Goal: Task Accomplishment & Management: Use online tool/utility

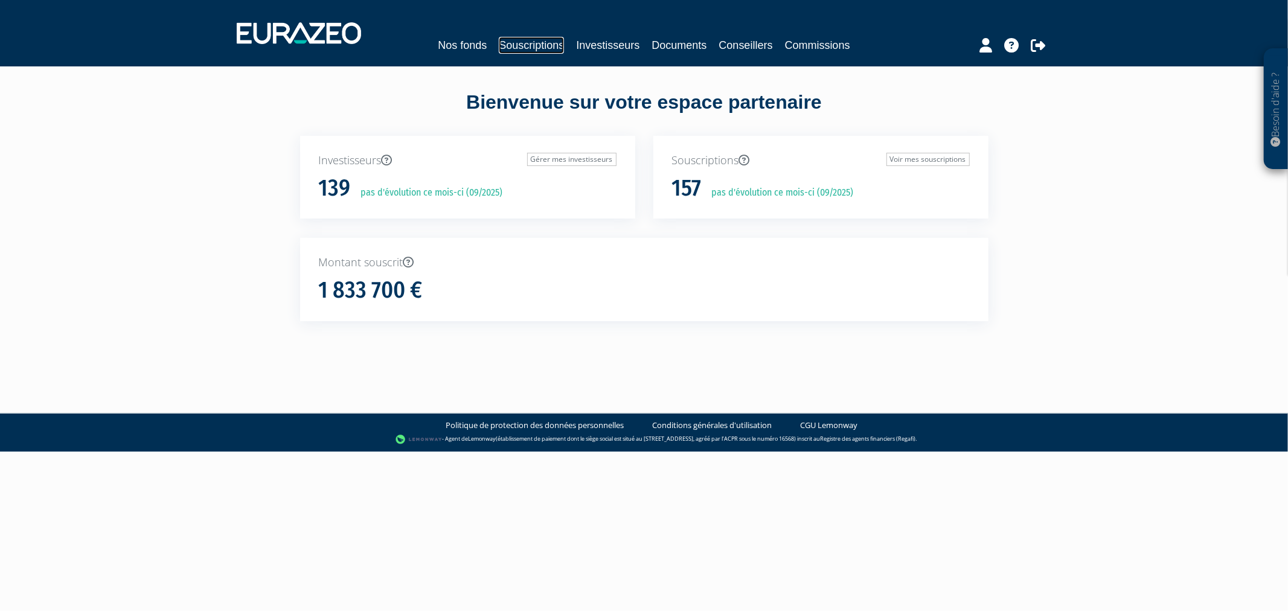
click at [522, 45] on link "Souscriptions" at bounding box center [531, 45] width 65 height 17
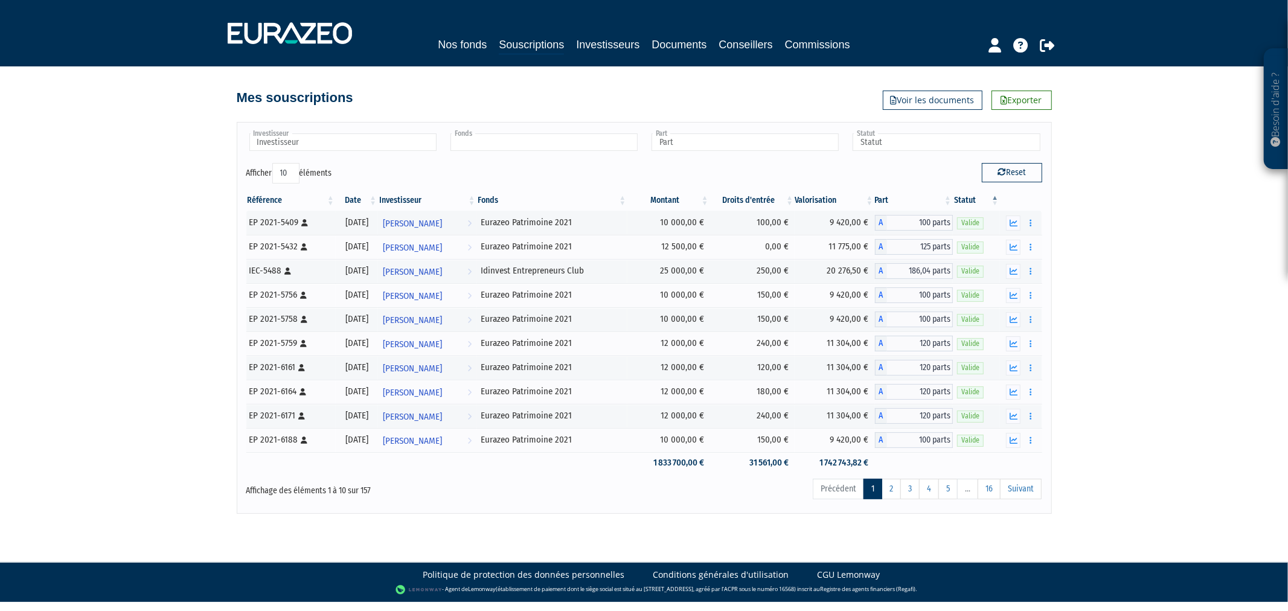
click at [545, 146] on input "text" at bounding box center [543, 142] width 187 height 18
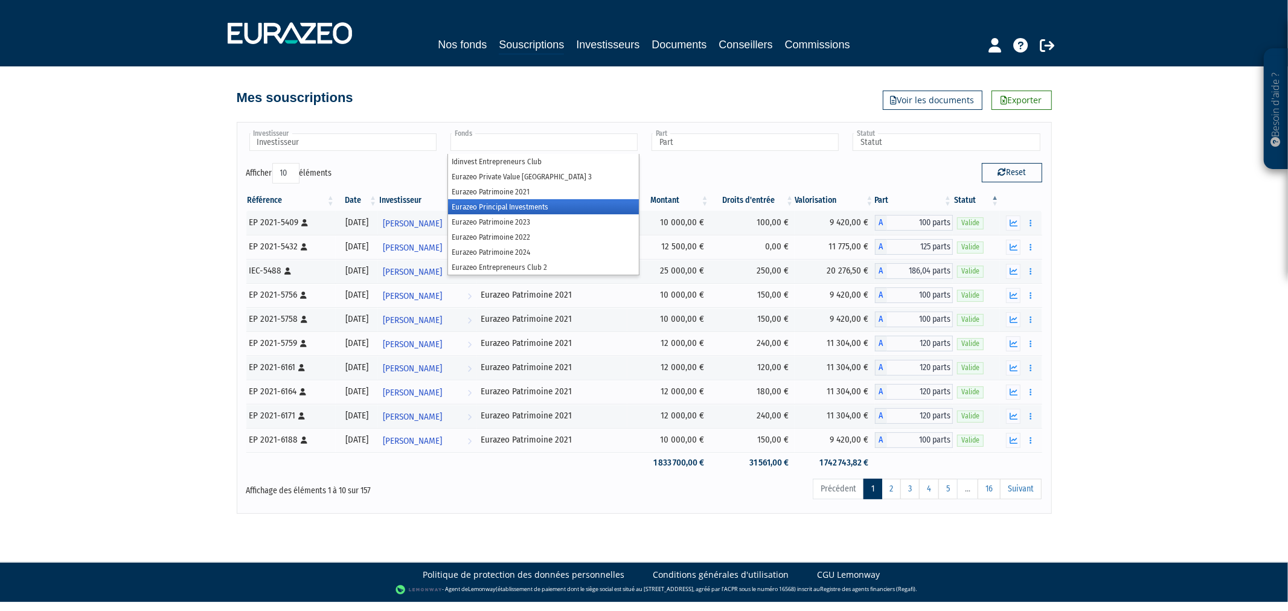
click at [523, 206] on li "Eurazeo Principal Investments" at bounding box center [543, 206] width 191 height 15
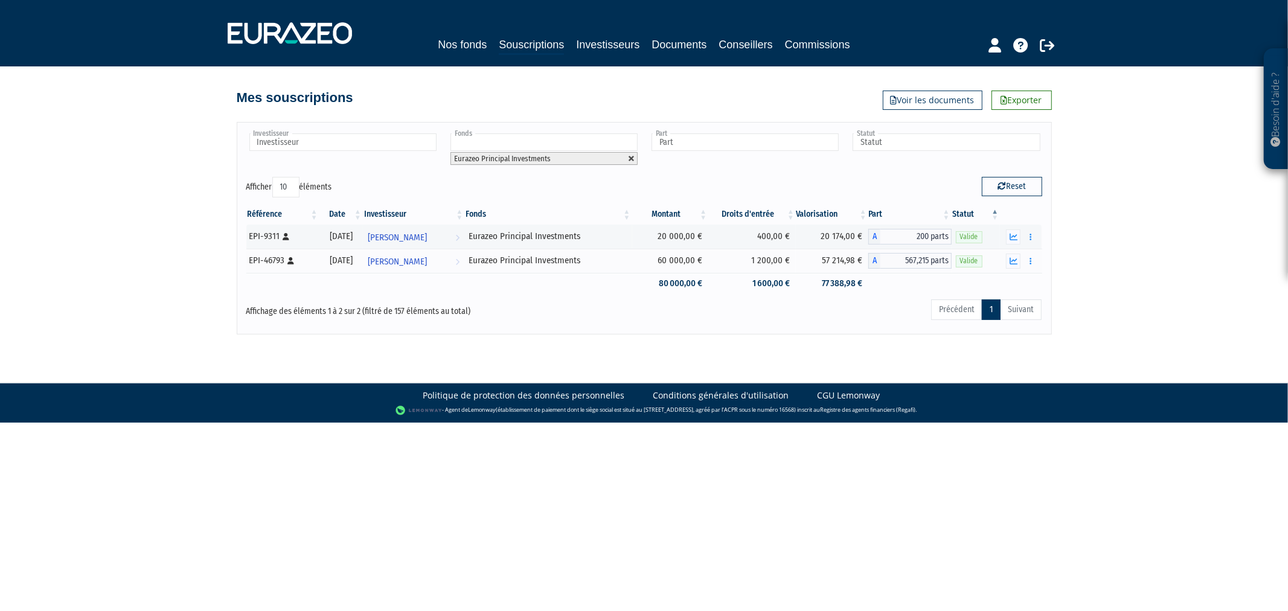
click at [632, 159] on link at bounding box center [631, 158] width 7 height 7
type input "Fonds"
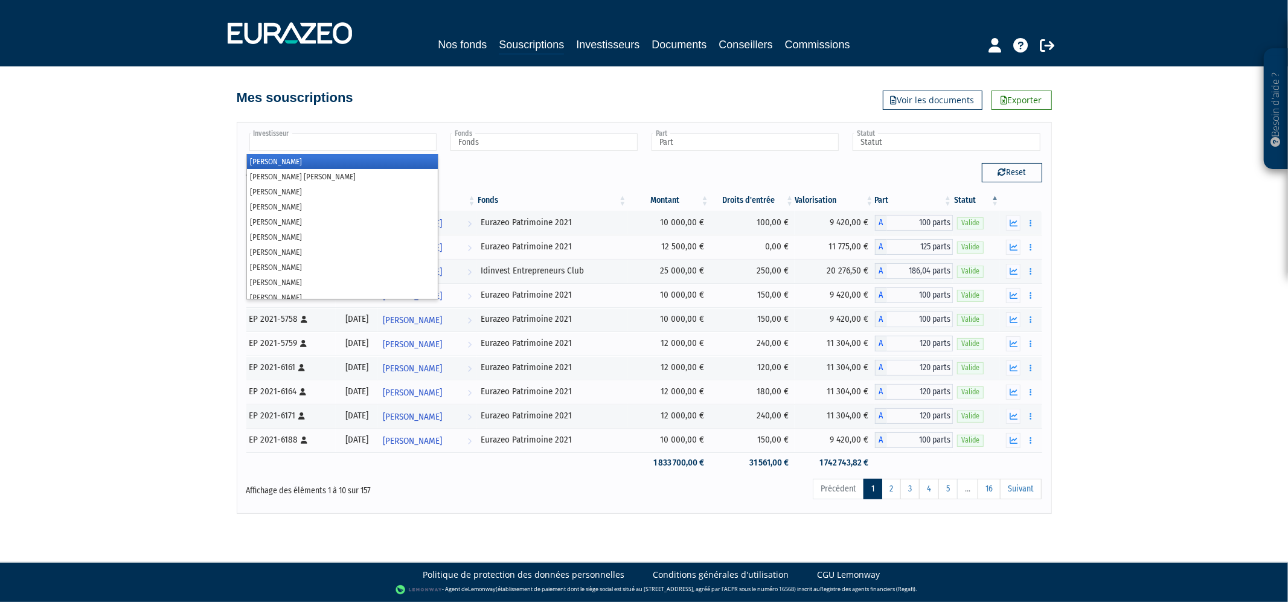
click at [408, 144] on input "text" at bounding box center [342, 142] width 187 height 18
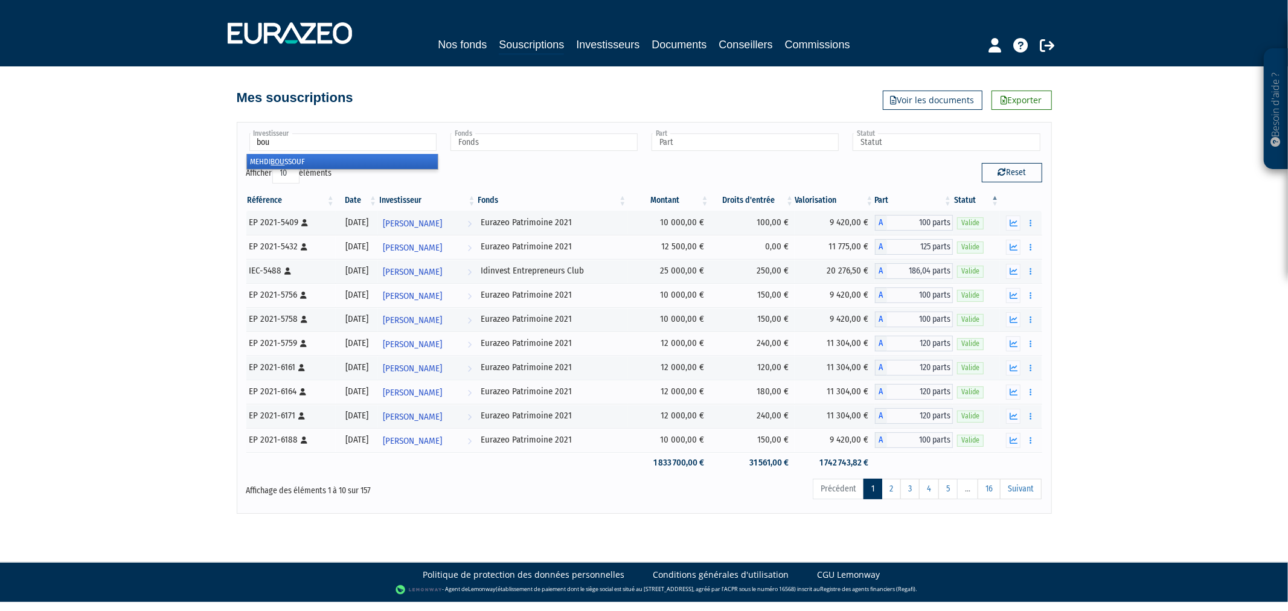
type input "bou"
click at [396, 164] on li "MEHDI BOU SSOUF" at bounding box center [342, 161] width 191 height 15
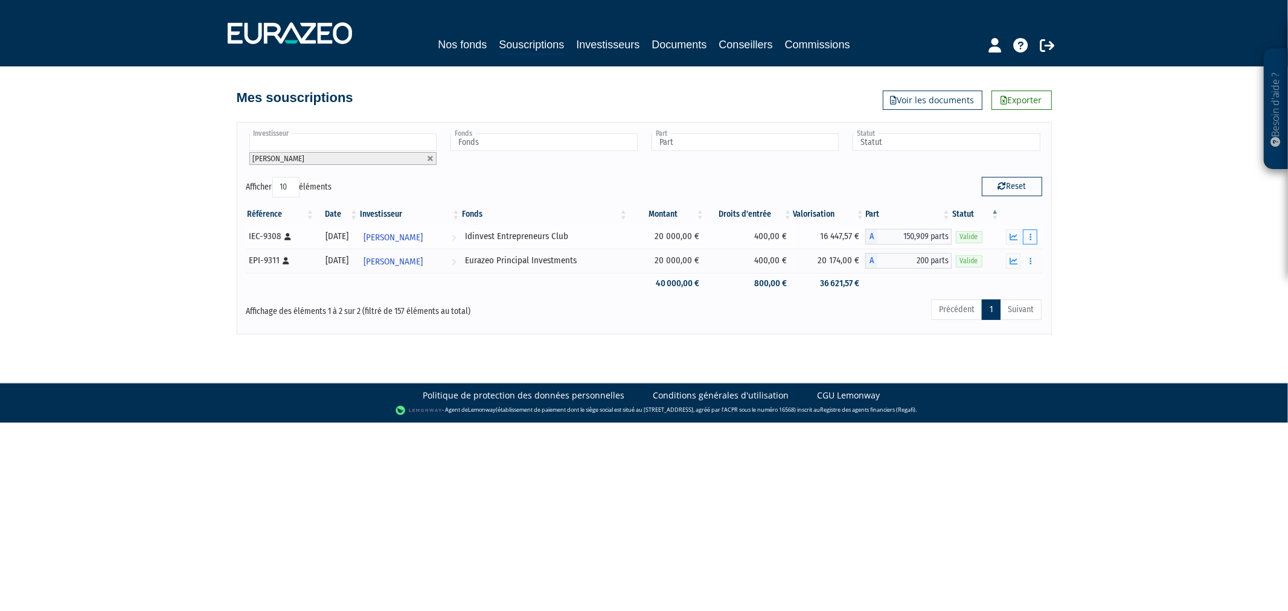
click at [1035, 238] on button "button" at bounding box center [1030, 236] width 14 height 15
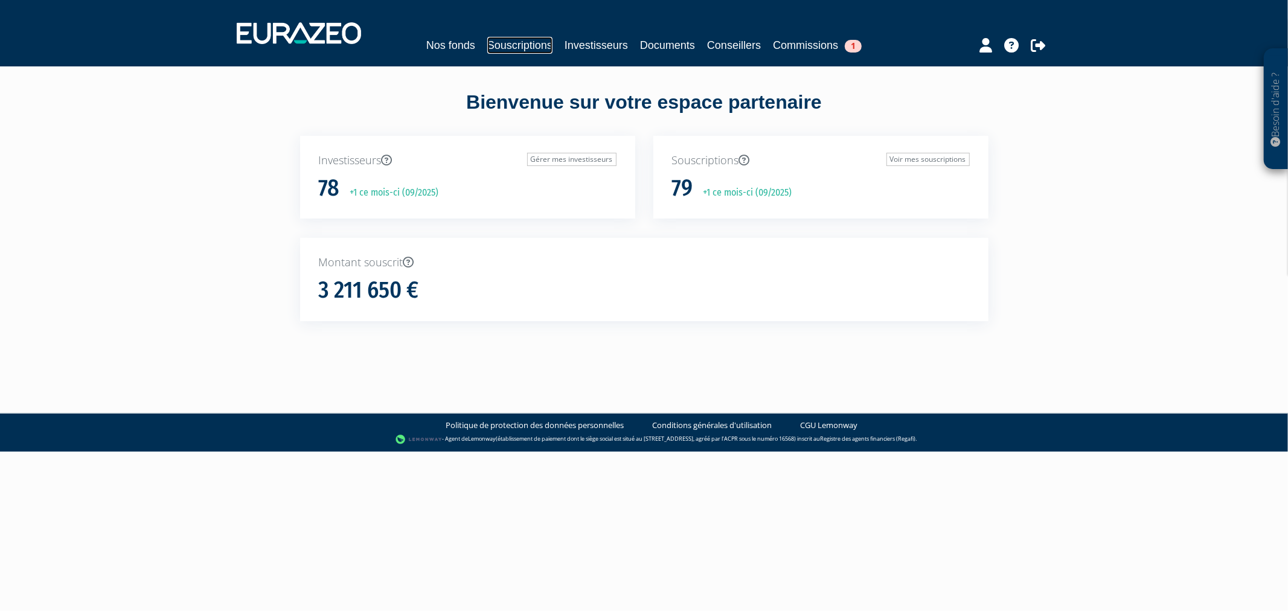
click at [510, 46] on link "Souscriptions" at bounding box center [519, 45] width 65 height 17
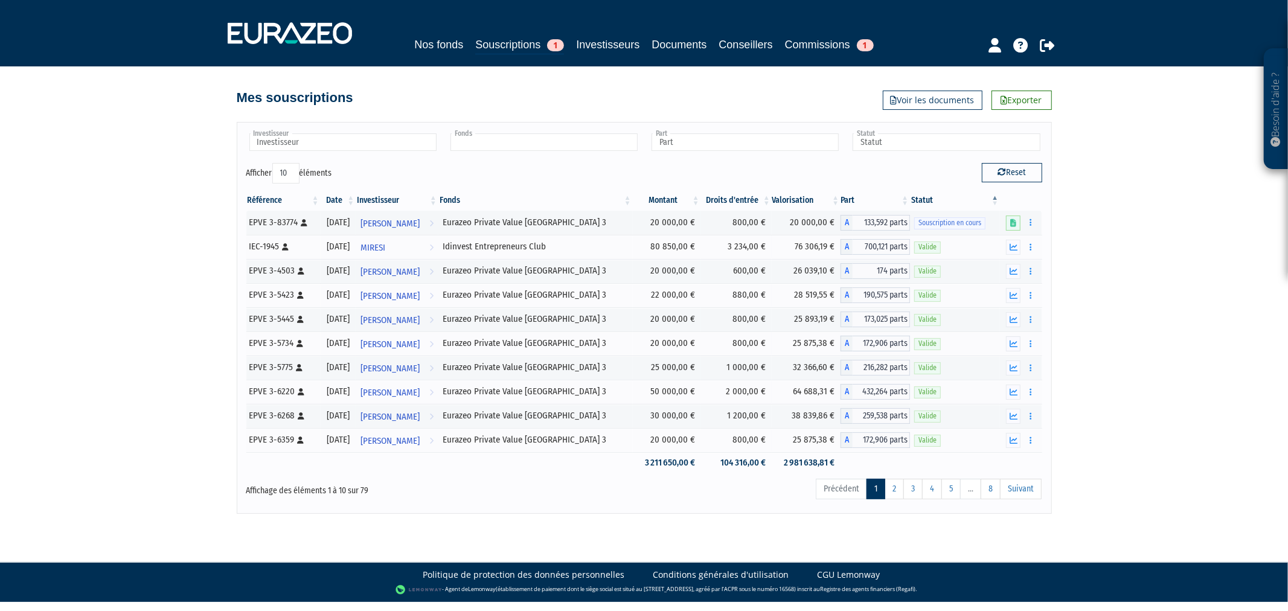
click at [516, 147] on input "text" at bounding box center [543, 142] width 187 height 18
click at [521, 177] on li "Eurazeo Private Value [GEOGRAPHIC_DATA] 3" at bounding box center [543, 176] width 191 height 15
